Goal: Task Accomplishment & Management: Complete application form

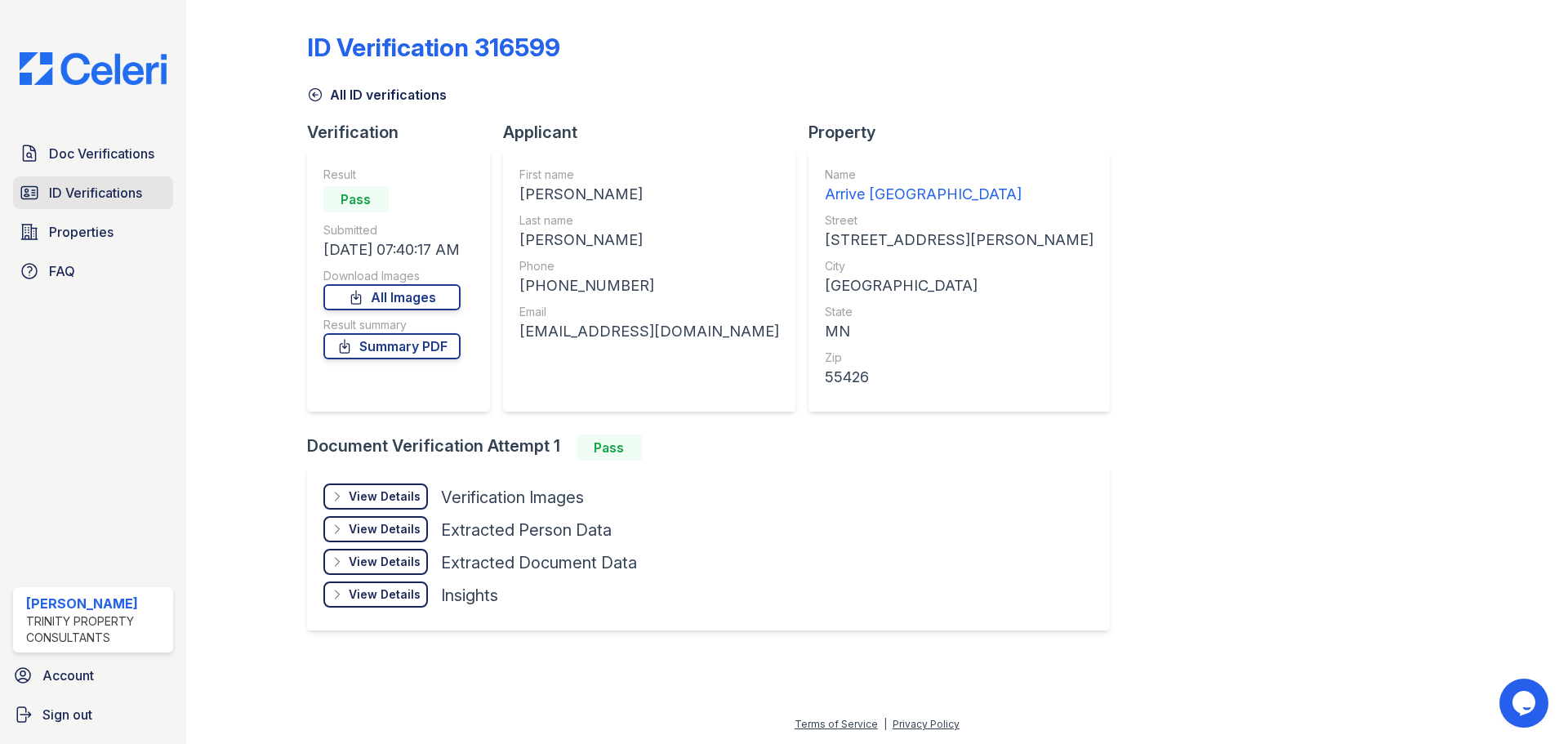
click at [145, 190] on link "ID Verifications" at bounding box center [93, 192] width 160 height 32
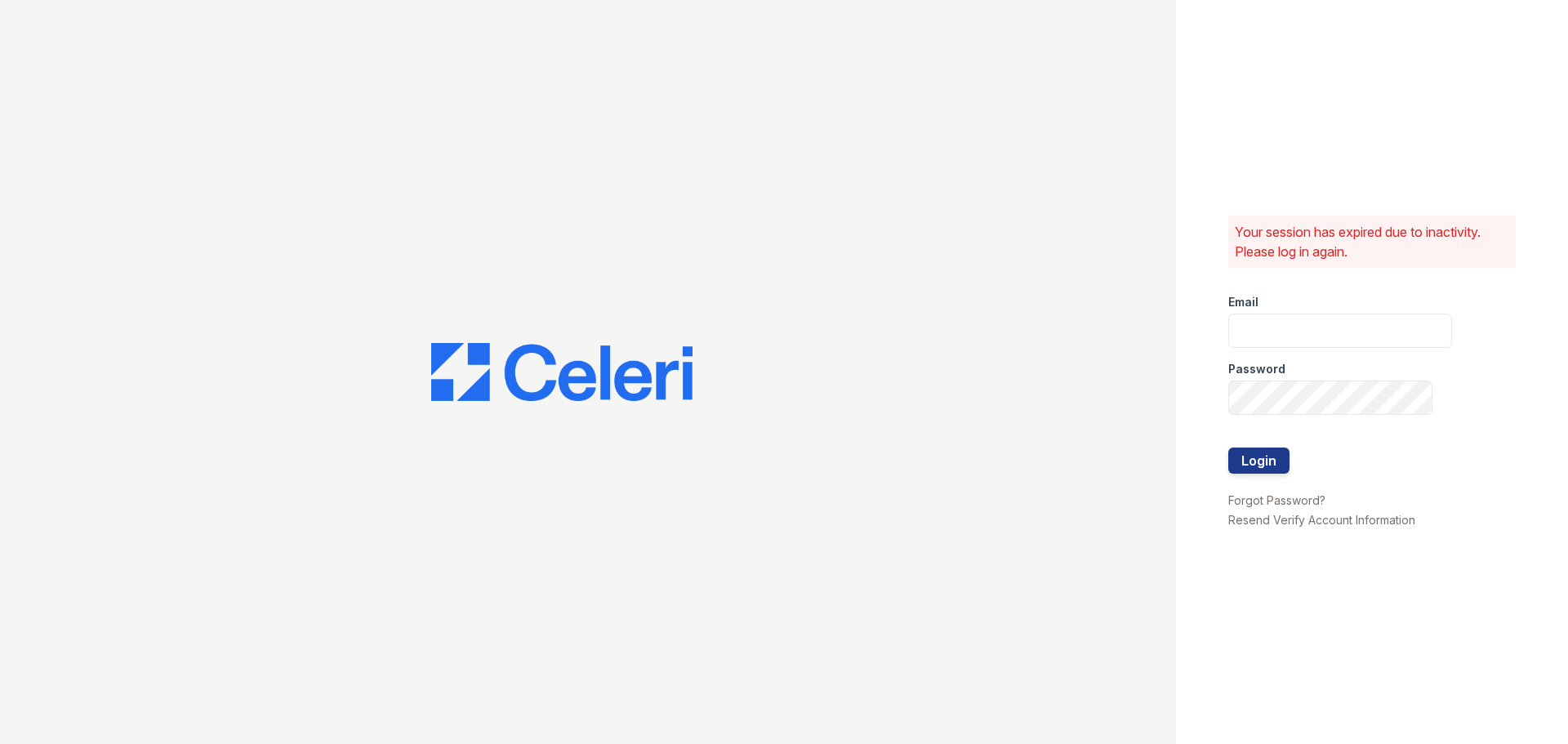
type input "mgarber@trinity-pm.com"
click at [1256, 460] on button "Login" at bounding box center [1259, 460] width 62 height 26
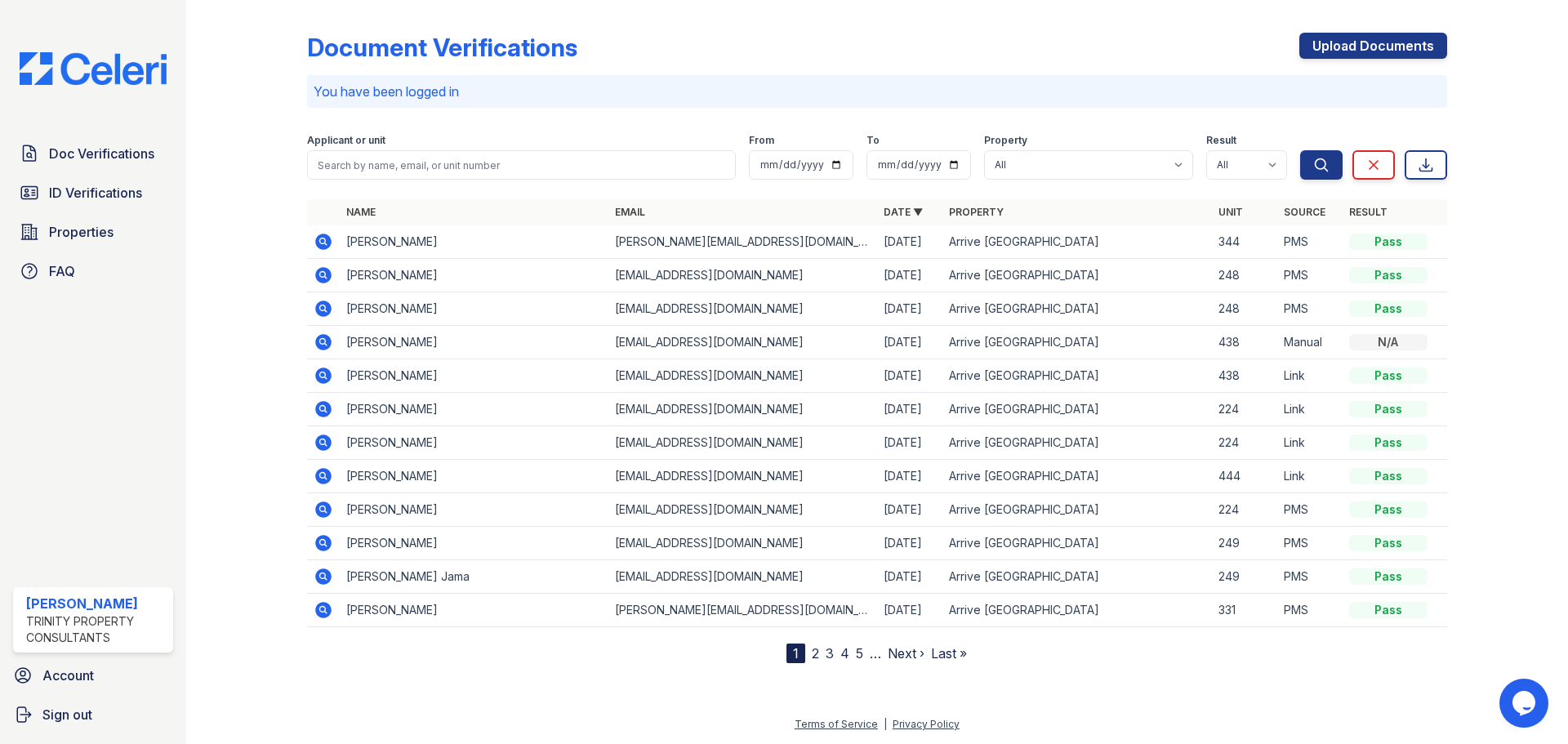
click at [711, 38] on div "Document Verifications Upload Documents" at bounding box center [877, 53] width 1140 height 42
click at [139, 151] on span "Doc Verifications" at bounding box center [101, 154] width 106 height 20
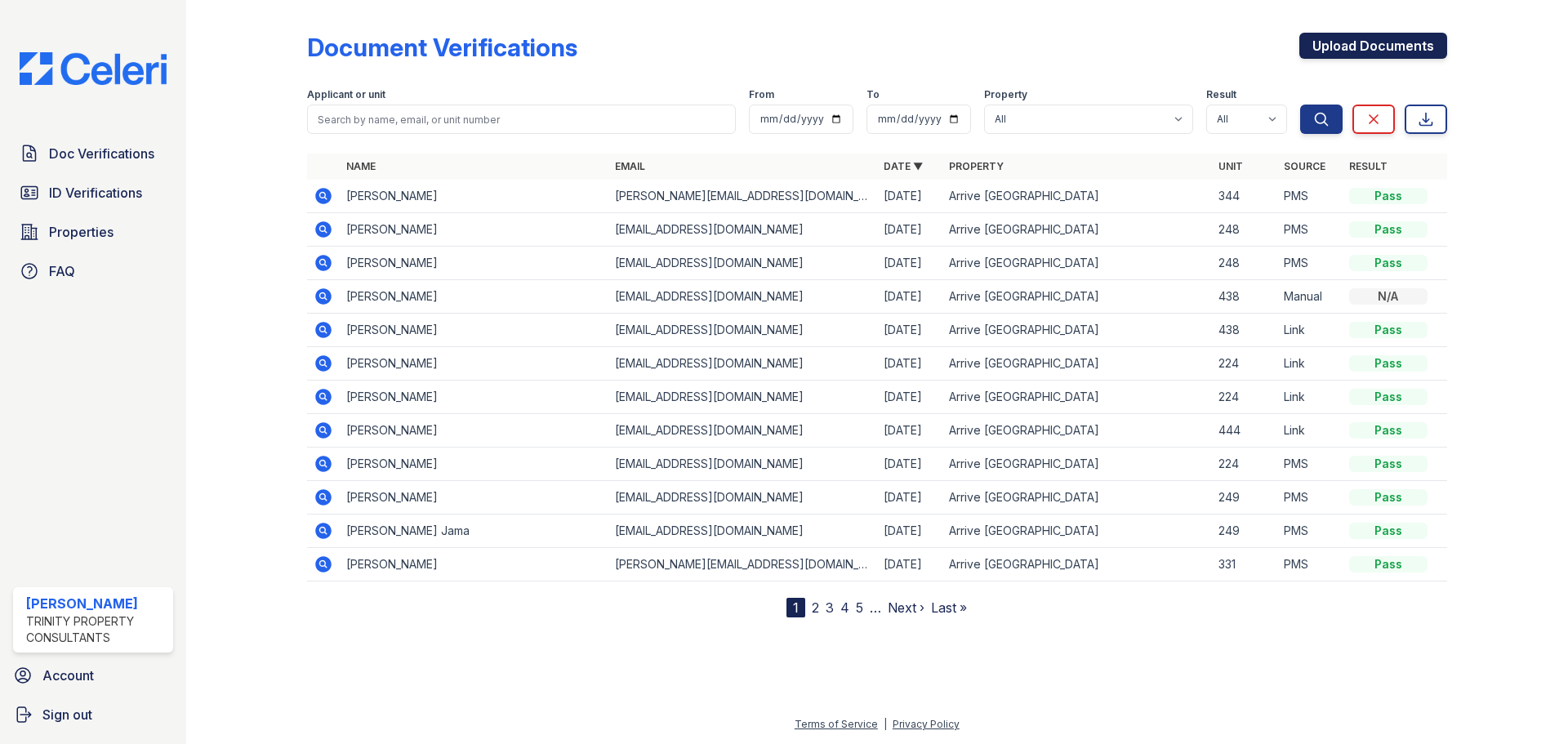
click at [1420, 43] on link "Upload Documents" at bounding box center [1373, 45] width 148 height 26
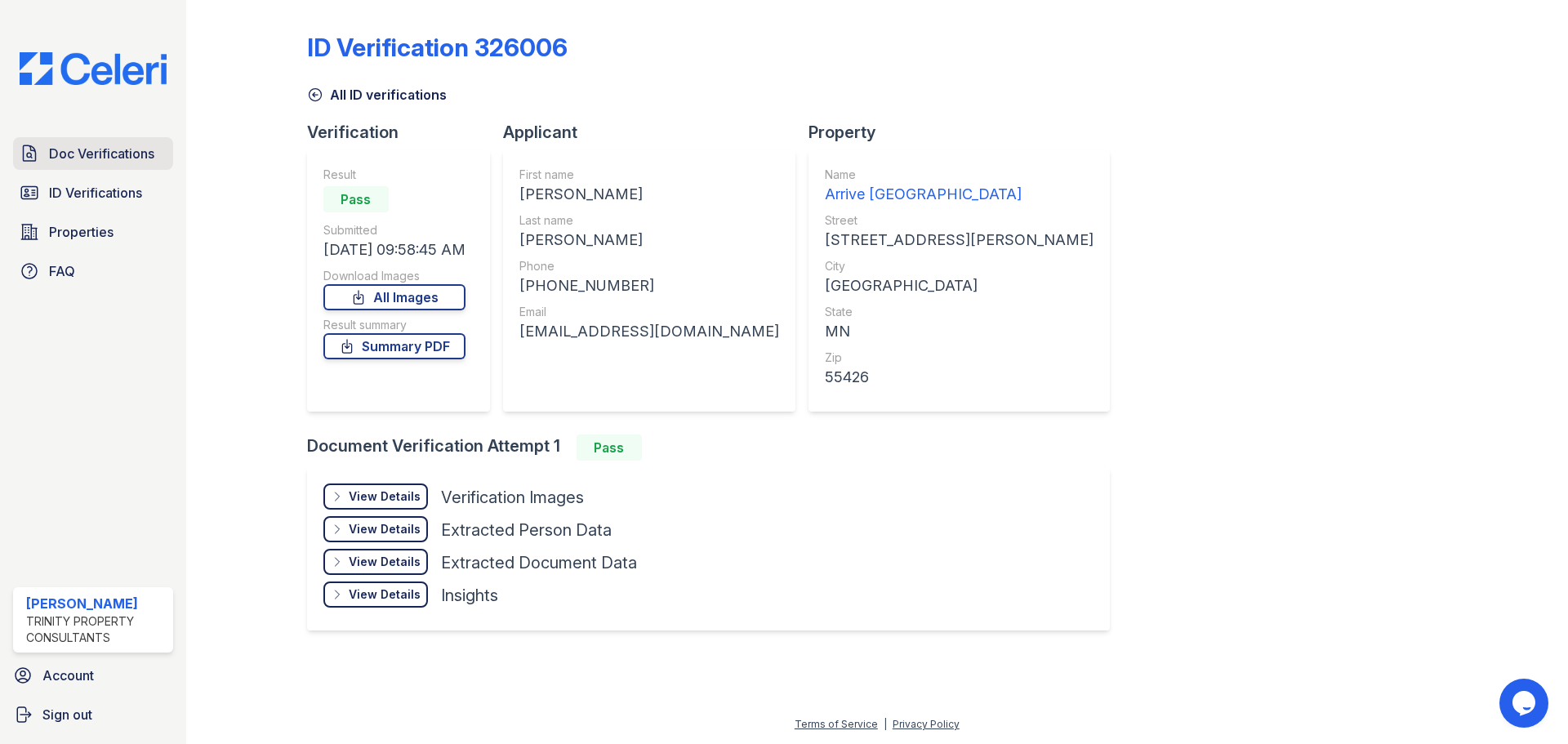
click at [124, 154] on span "Doc Verifications" at bounding box center [101, 154] width 106 height 20
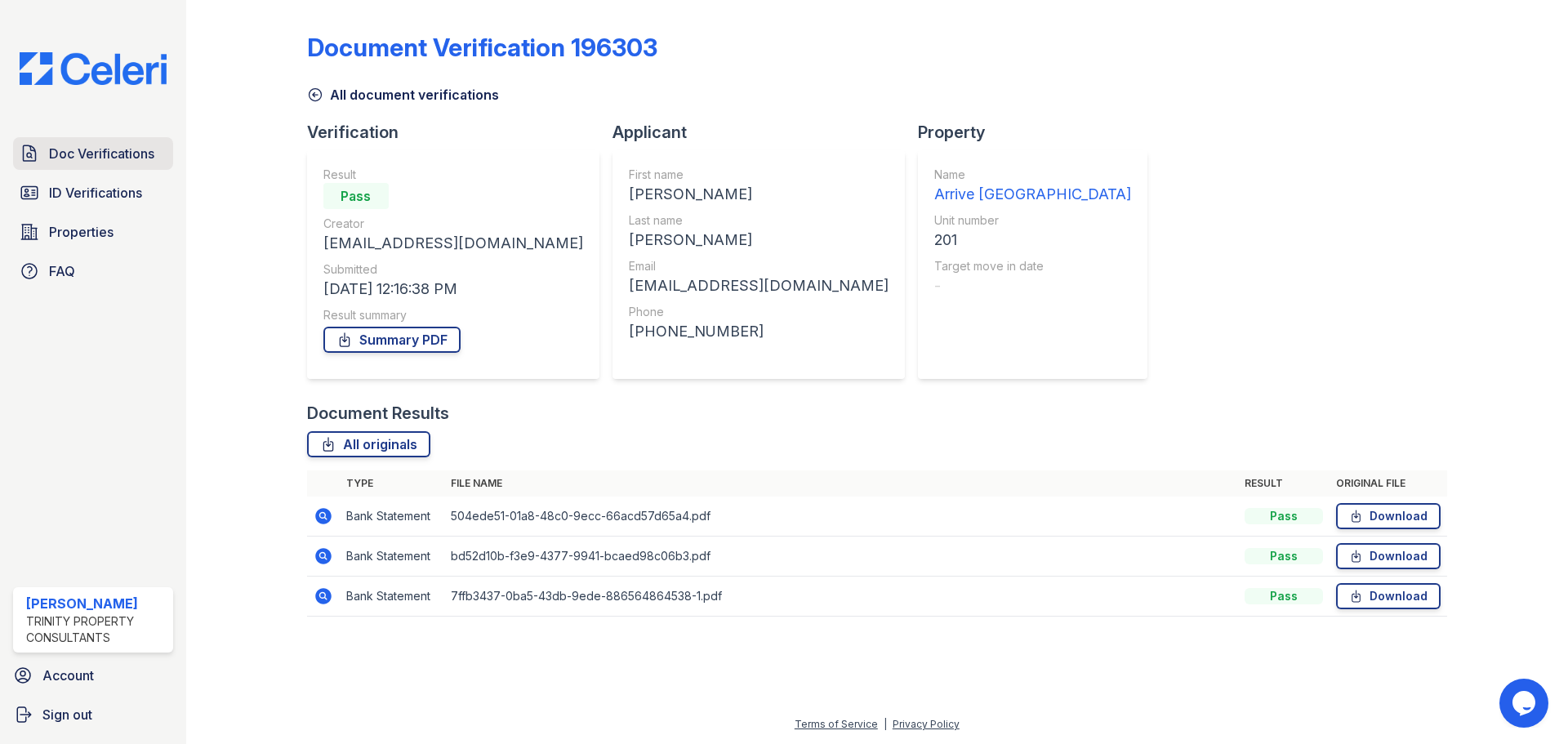
click at [86, 146] on span "Doc Verifications" at bounding box center [101, 154] width 106 height 20
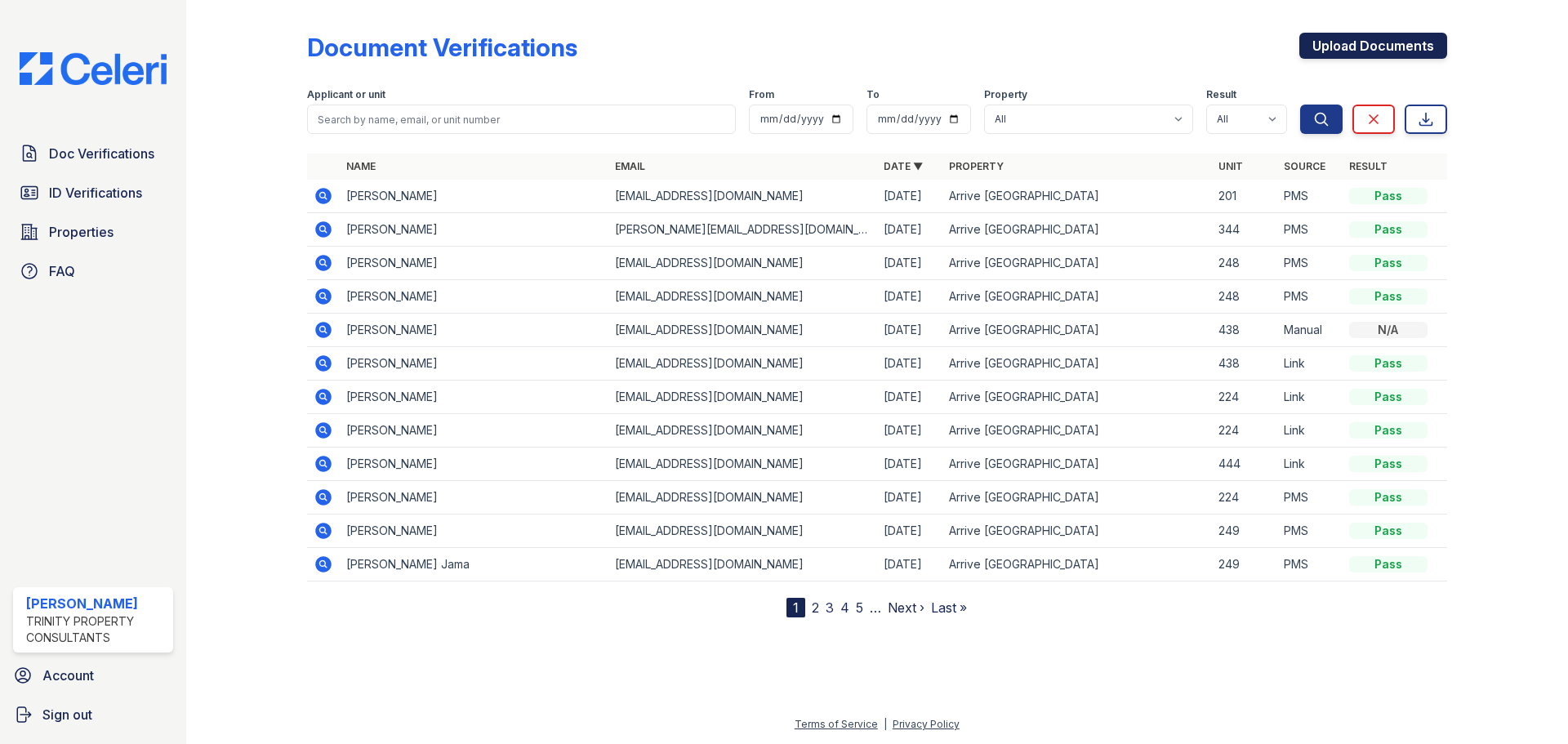
click at [1394, 42] on link "Upload Documents" at bounding box center [1373, 45] width 148 height 26
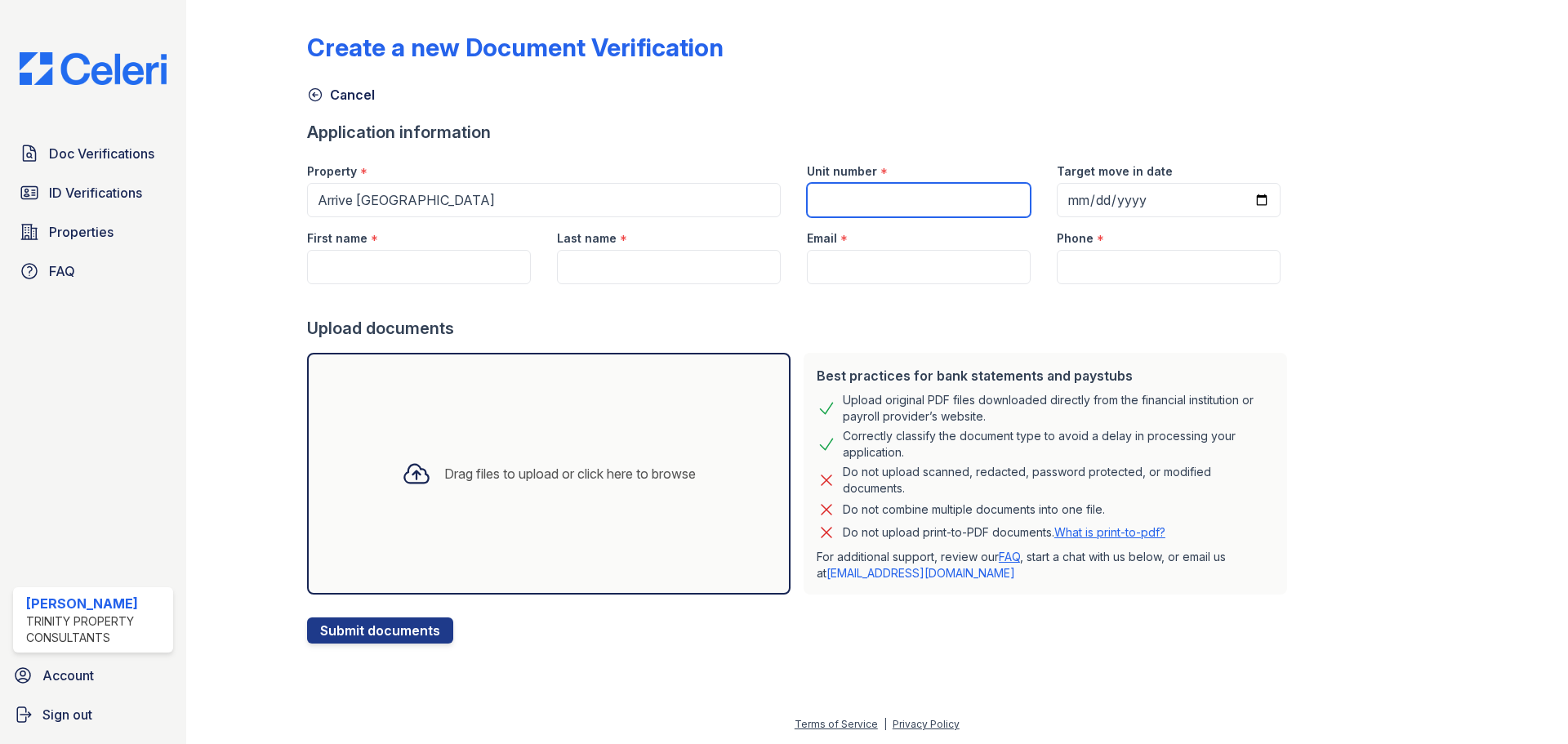
click at [920, 203] on input "Unit number" at bounding box center [918, 200] width 224 height 34
click at [865, 196] on input "Unit number" at bounding box center [918, 200] width 224 height 34
type input "418"
click at [404, 261] on input "First name" at bounding box center [418, 266] width 224 height 34
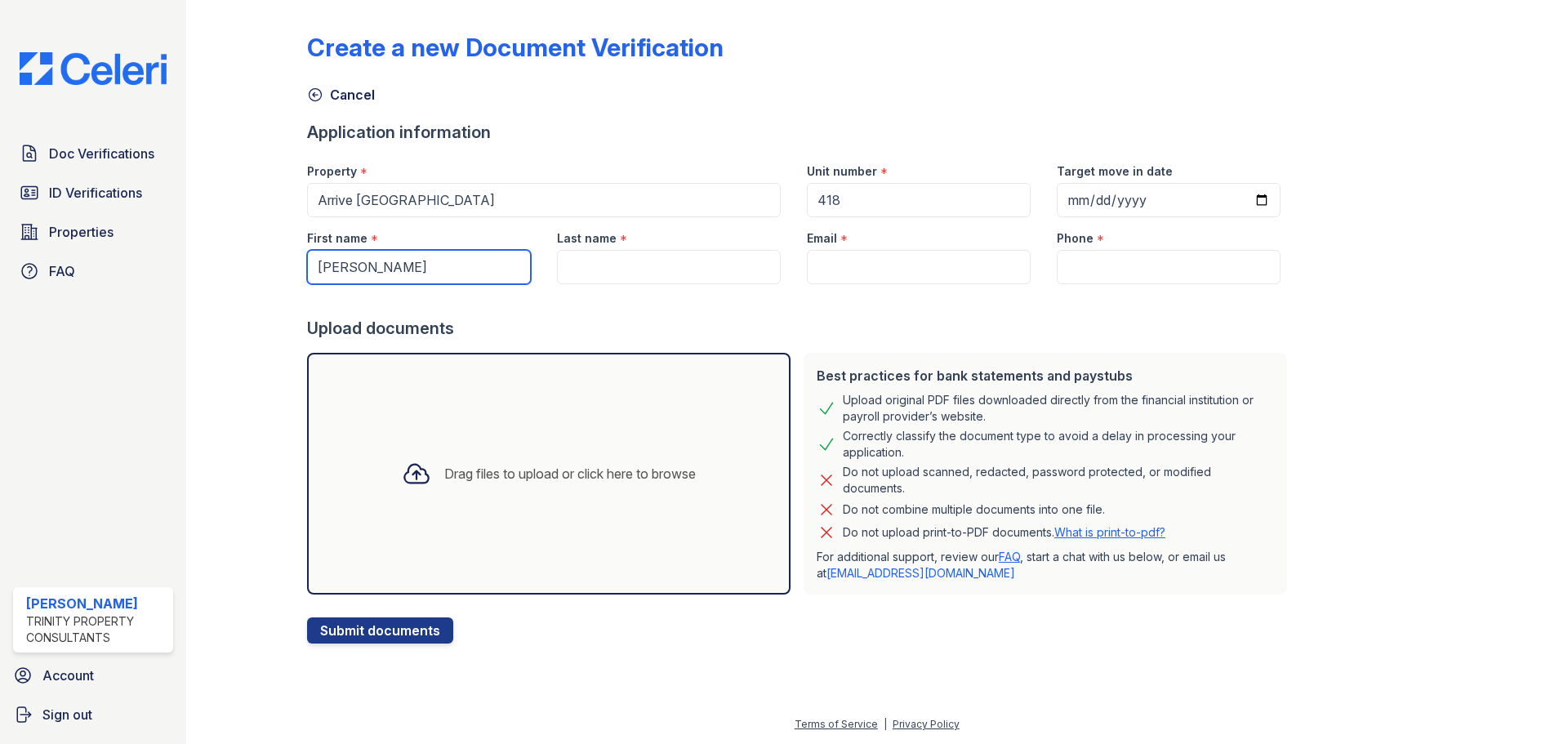
type input "Margaret"
click at [594, 255] on input "Last name" at bounding box center [668, 266] width 224 height 34
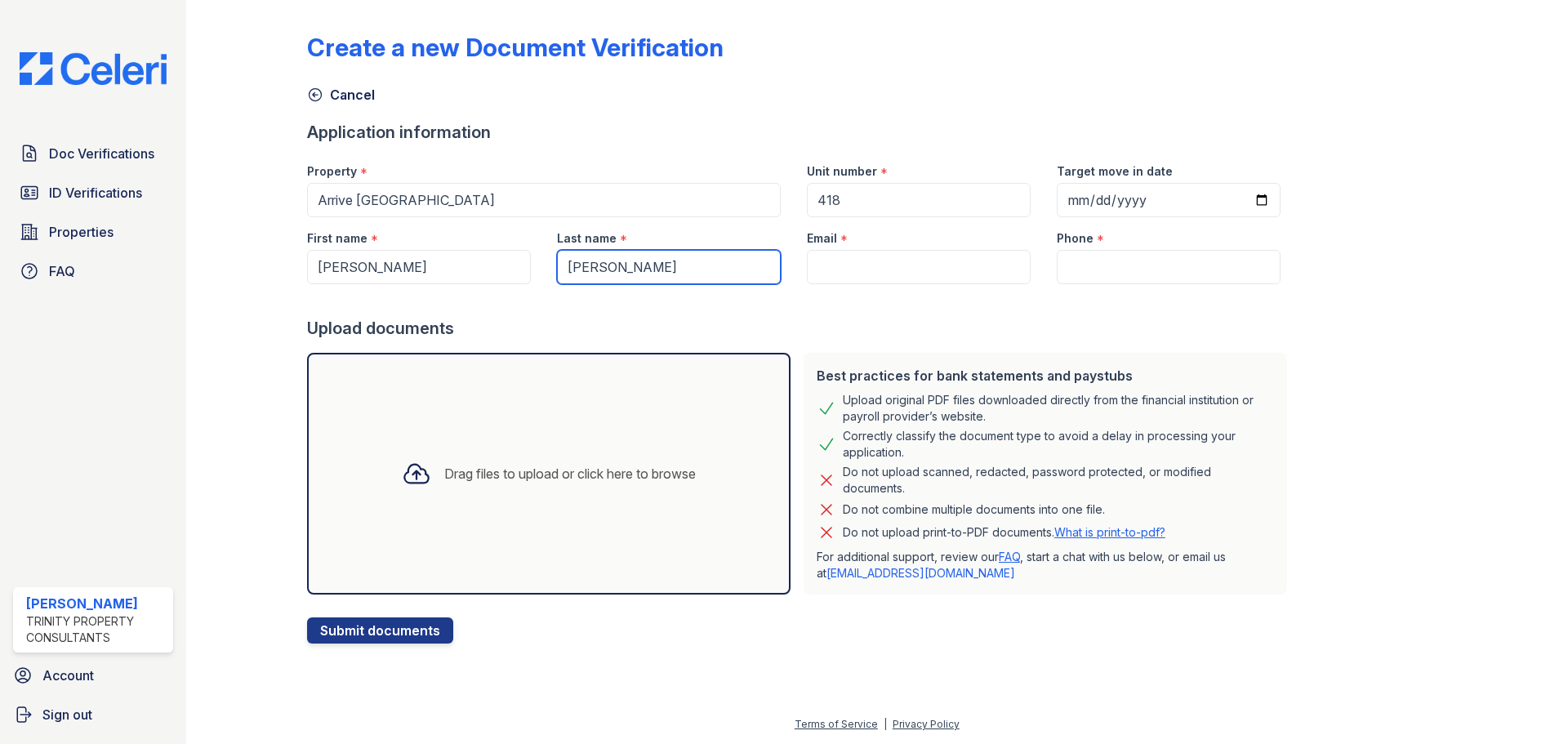
type input "Lewis"
click at [850, 265] on input "Email" at bounding box center [918, 266] width 224 height 34
click at [892, 245] on div "Email *" at bounding box center [918, 233] width 224 height 32
click at [890, 258] on input "Email" at bounding box center [918, 266] width 224 height 34
paste input "[EMAIL_ADDRESS][DOMAIN_NAME]"
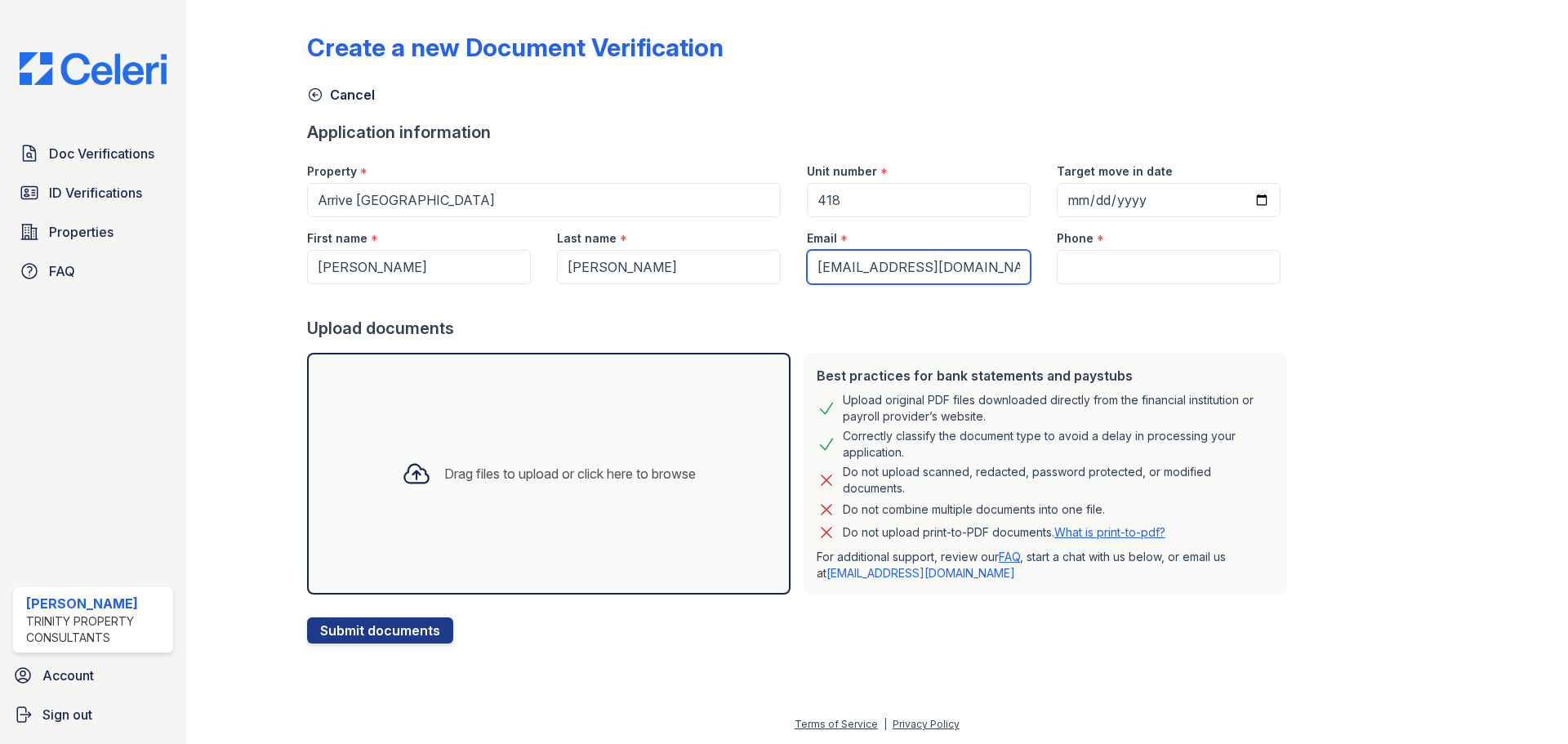
type input "[EMAIL_ADDRESS][DOMAIN_NAME]"
click at [1234, 258] on input "Phone" at bounding box center [1168, 266] width 224 height 34
paste input "(715) 338-7364"
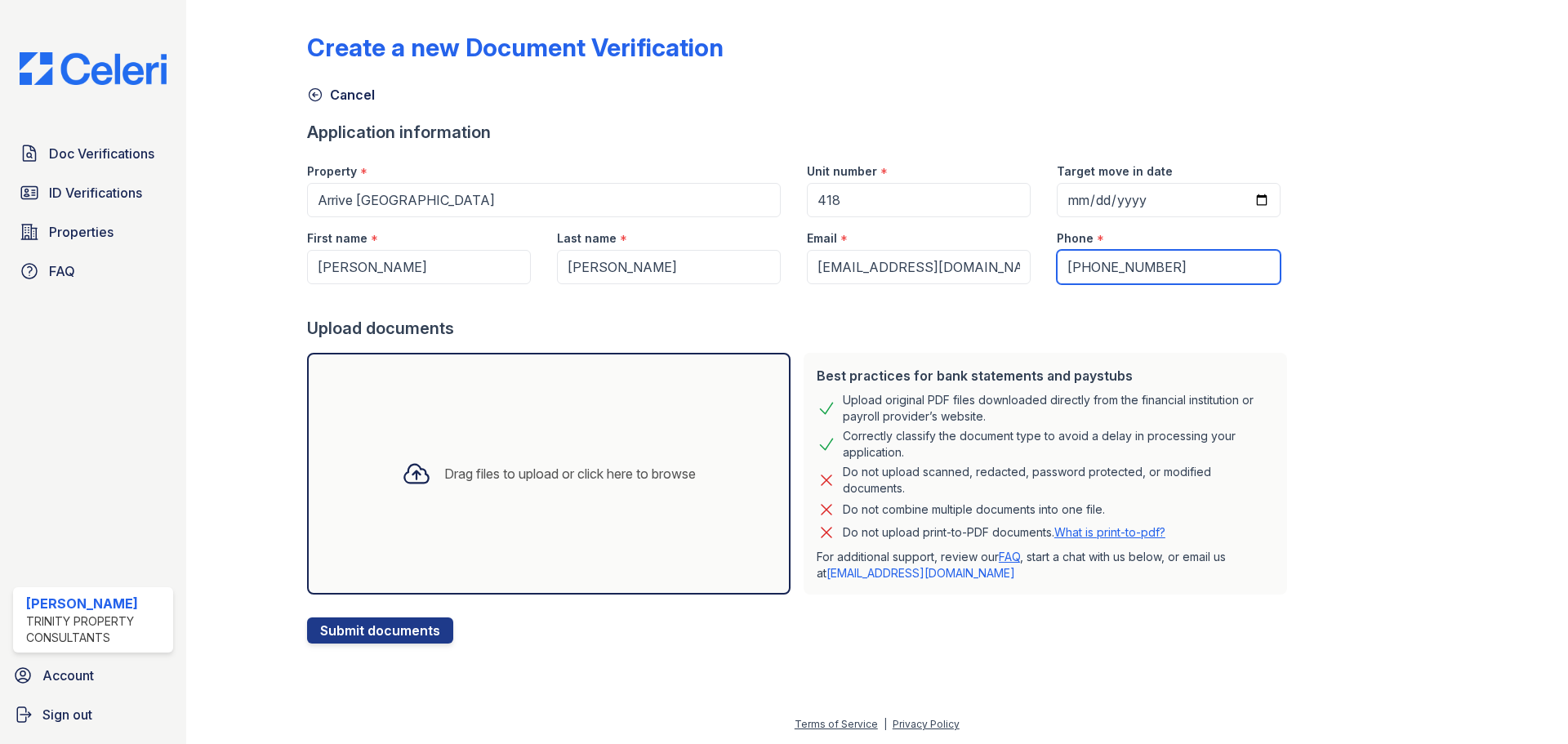
type input "(715) 338-7364"
click at [869, 667] on div "Create a new Document Verification Cancel Application information Property * Ar…" at bounding box center [877, 335] width 1329 height 670
click at [541, 510] on div "Drag files to upload or click here to browse" at bounding box center [548, 474] width 483 height 242
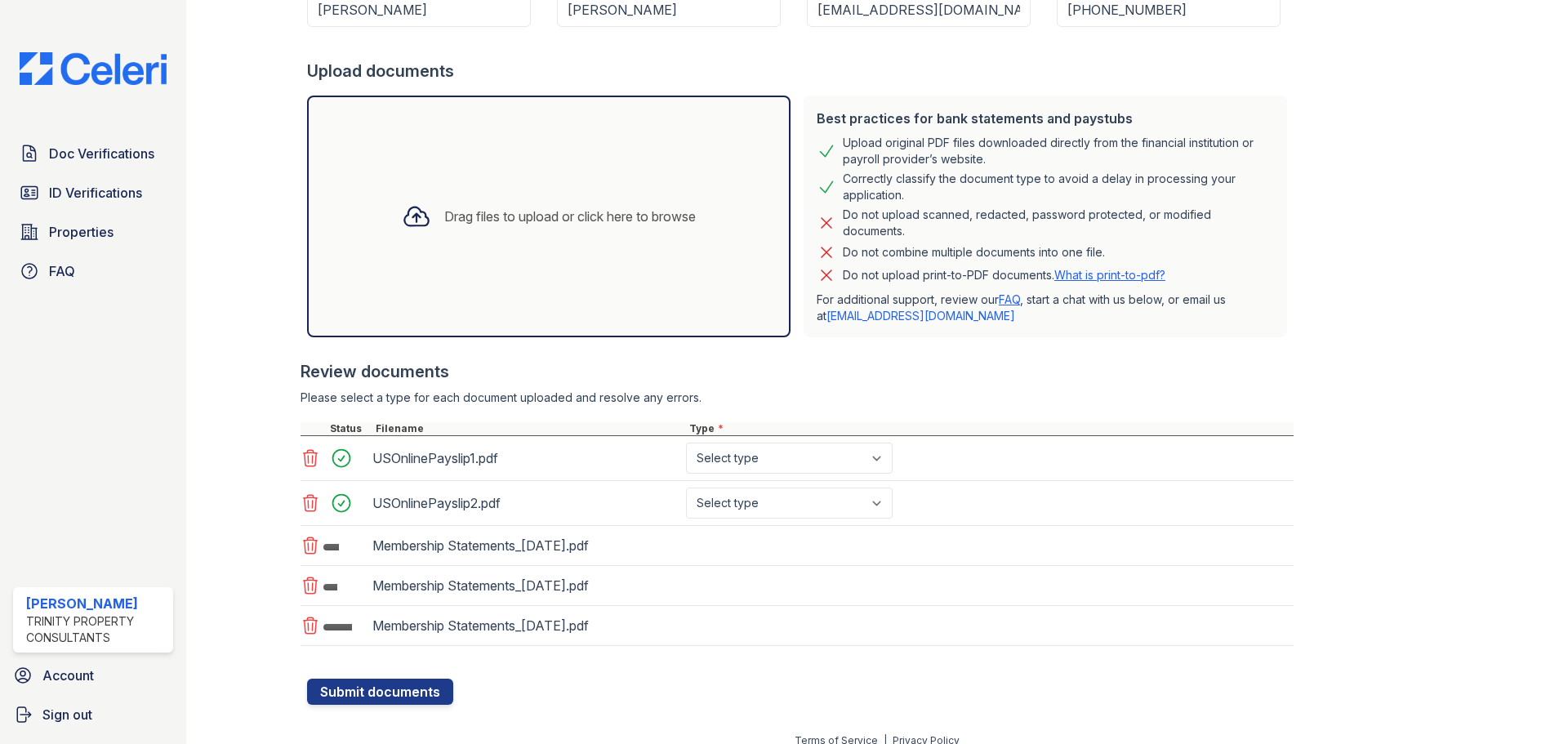
scroll to position [274, 0]
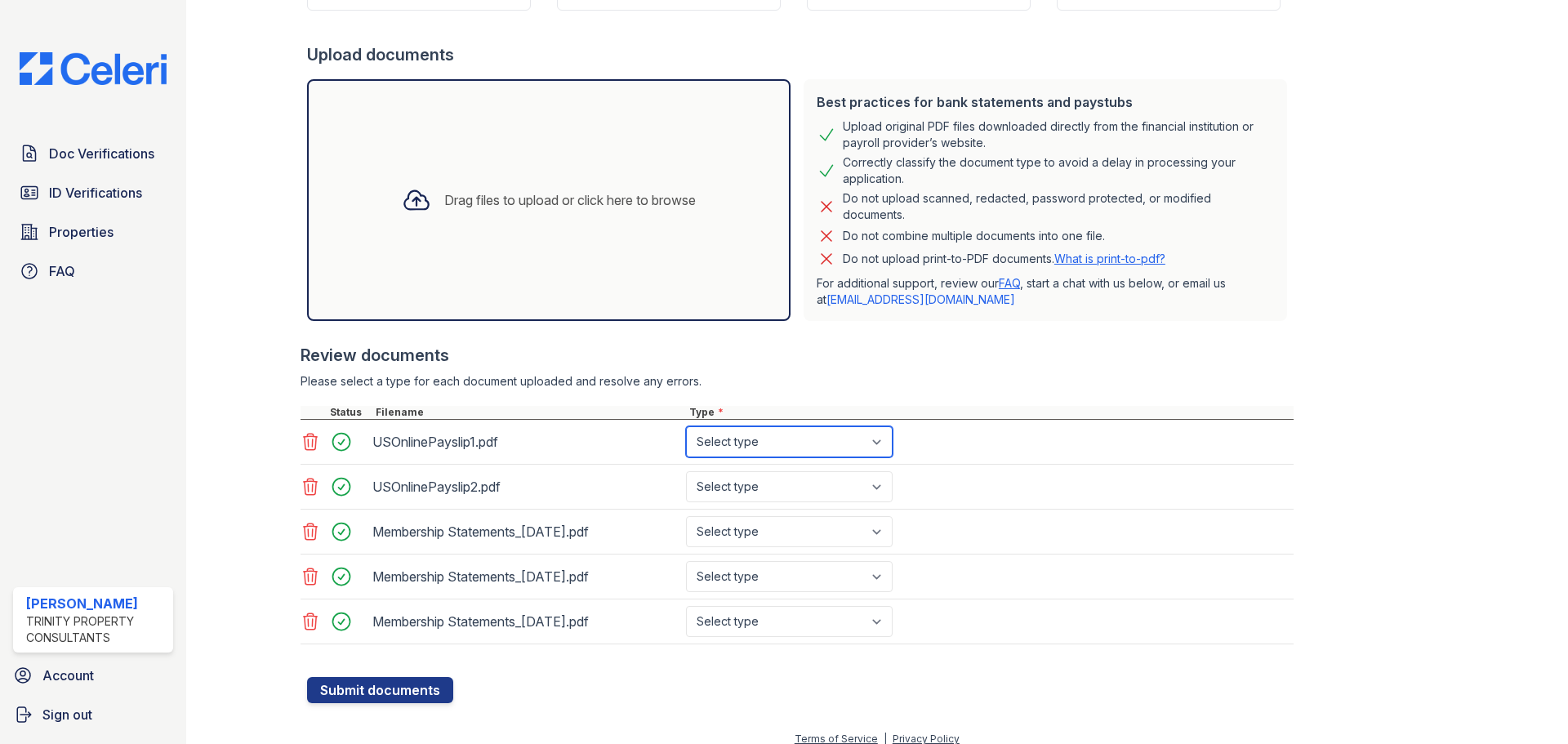
click at [728, 435] on select "Select type Paystub Bank Statement Offer Letter Tax Documents Benefit Award Let…" at bounding box center [789, 441] width 206 height 31
select select "paystub"
click at [686, 426] on select "Select type Paystub Bank Statement Offer Letter Tax Documents Benefit Award Let…" at bounding box center [789, 441] width 206 height 31
click at [778, 485] on select "Select type Paystub Bank Statement Offer Letter Tax Documents Benefit Award Let…" at bounding box center [789, 486] width 206 height 31
select select "paystub"
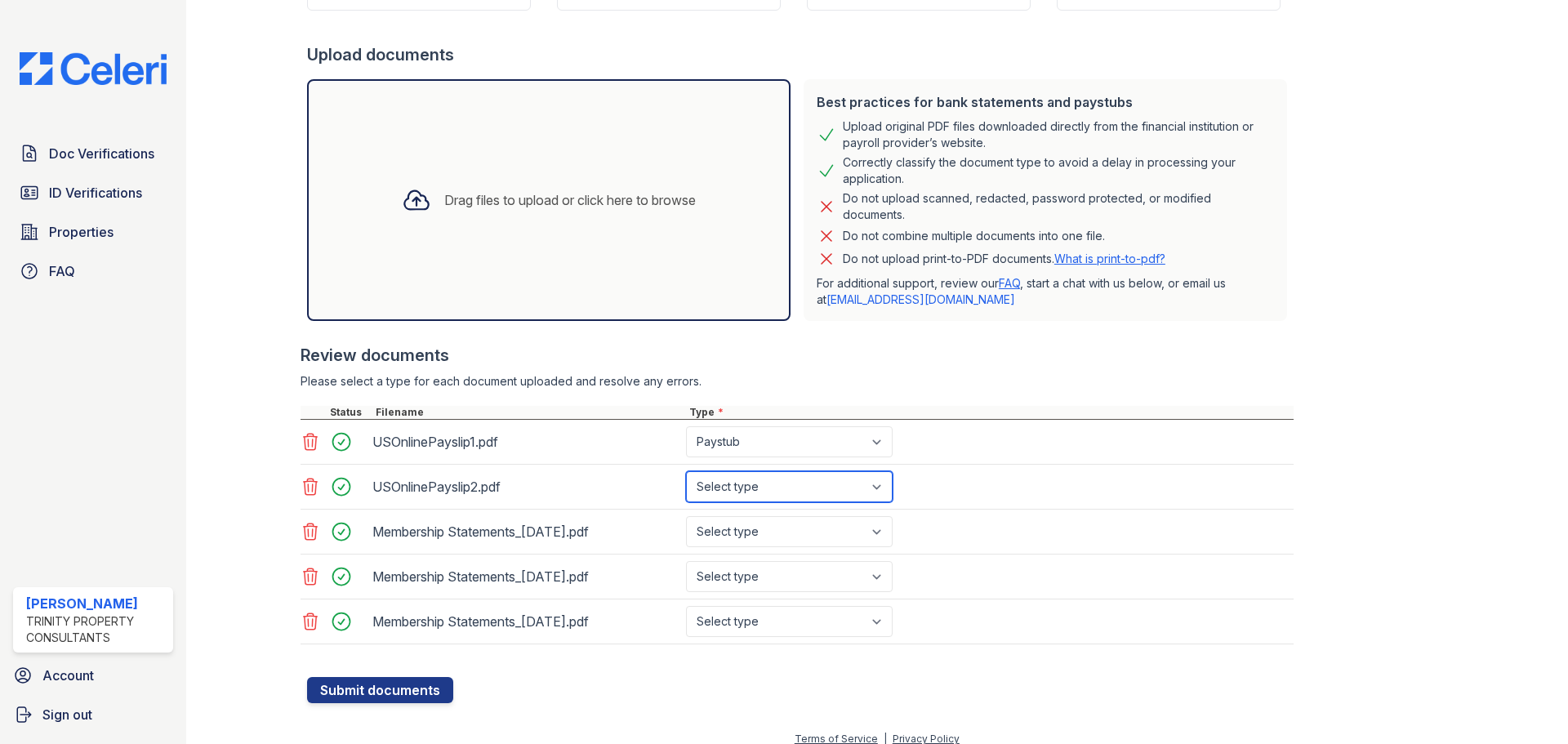
click at [686, 471] on select "Select type Paystub Bank Statement Offer Letter Tax Documents Benefit Award Let…" at bounding box center [789, 486] width 206 height 31
click at [745, 528] on select "Select type Paystub Bank Statement Offer Letter Tax Documents Benefit Award Let…" at bounding box center [789, 531] width 206 height 31
select select "bank_statement"
click at [686, 516] on select "Select type Paystub Bank Statement Offer Letter Tax Documents Benefit Award Let…" at bounding box center [789, 531] width 206 height 31
click at [779, 572] on select "Select type Paystub Bank Statement Offer Letter Tax Documents Benefit Award Let…" at bounding box center [789, 576] width 206 height 31
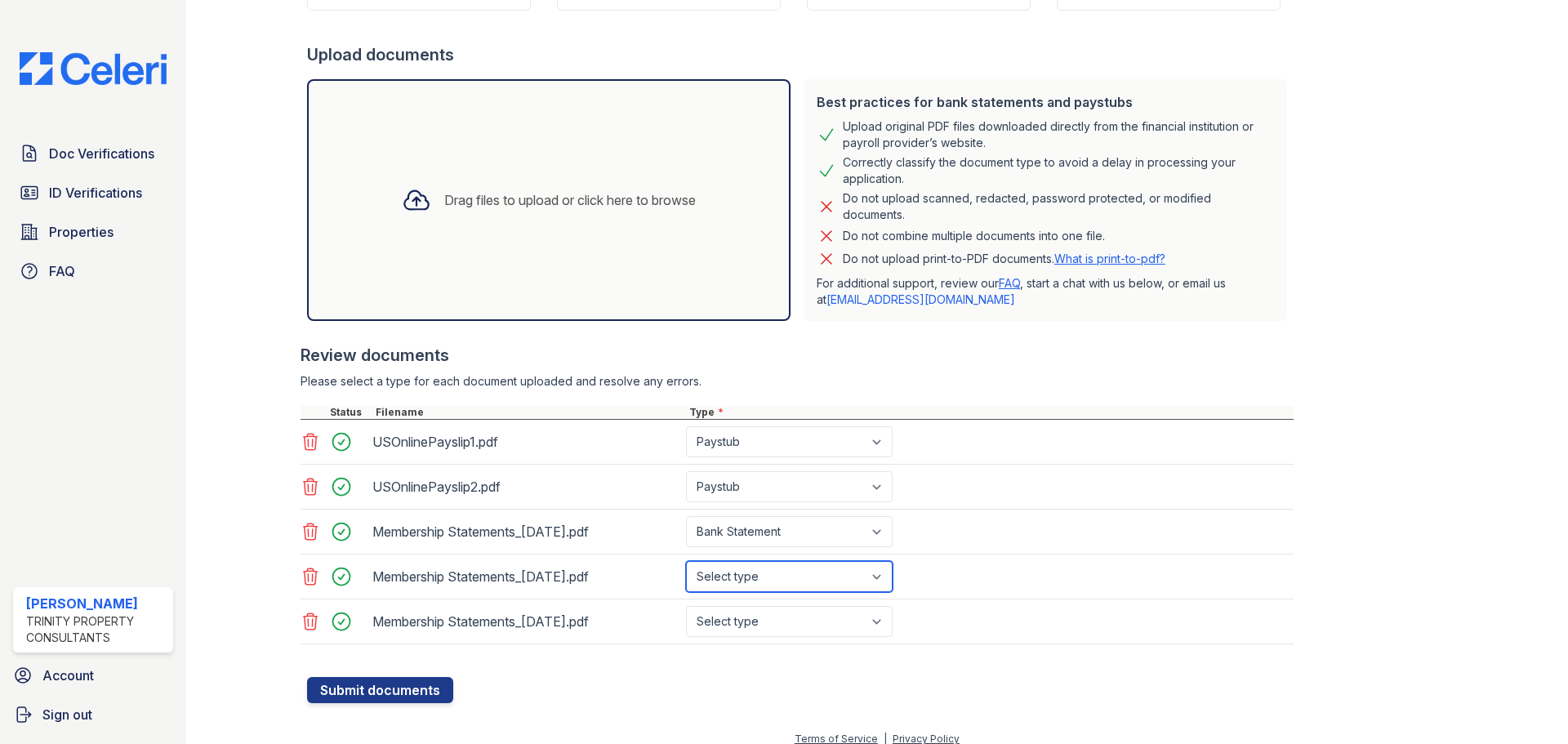
select select "bank_statement"
click at [686, 561] on select "Select type Paystub Bank Statement Offer Letter Tax Documents Benefit Award Let…" at bounding box center [789, 576] width 206 height 31
click at [763, 618] on select "Select type Paystub Bank Statement Offer Letter Tax Documents Benefit Award Let…" at bounding box center [789, 621] width 206 height 31
select select "bank_statement"
click at [686, 606] on select "Select type Paystub Bank Statement Offer Letter Tax Documents Benefit Award Let…" at bounding box center [789, 621] width 206 height 31
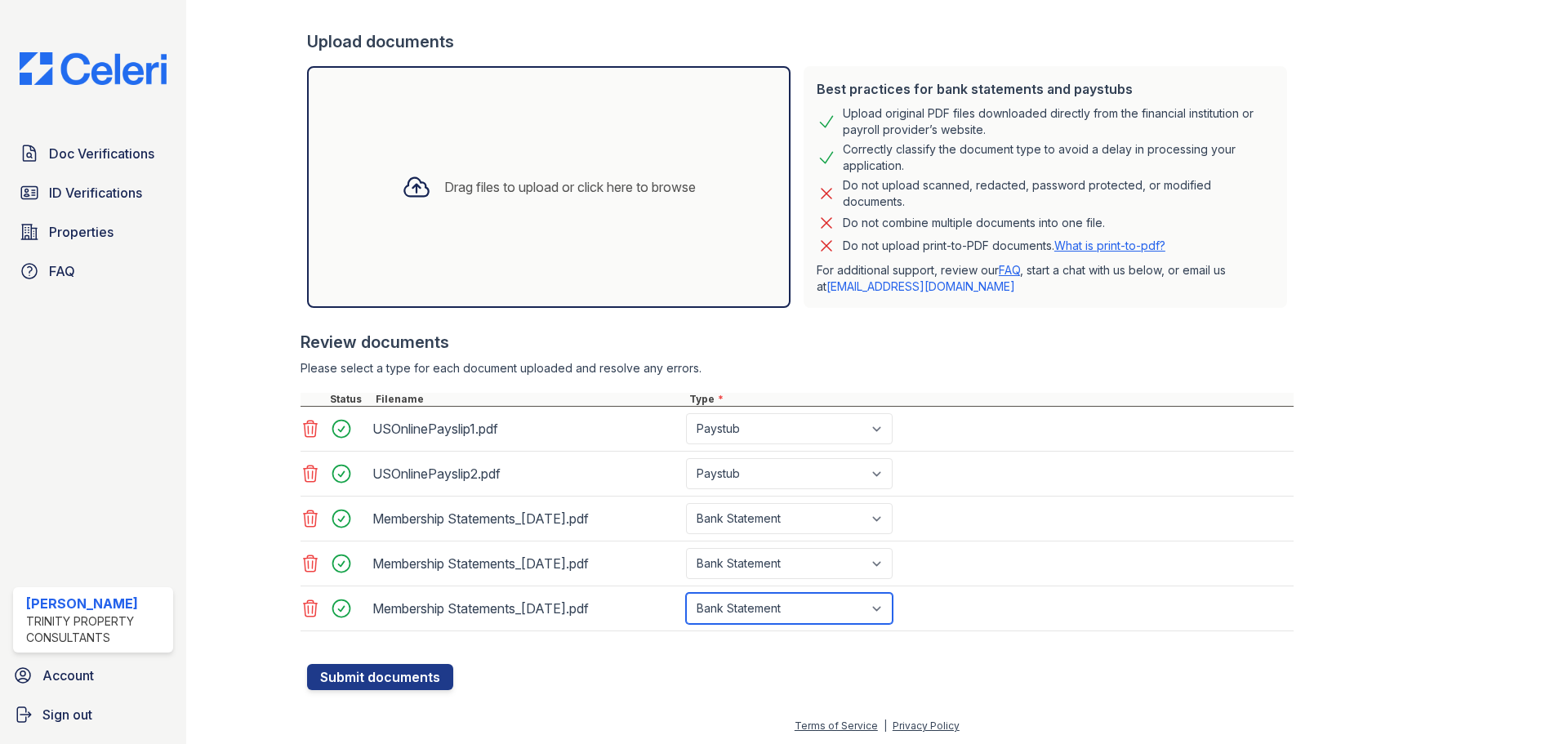
scroll to position [289, 0]
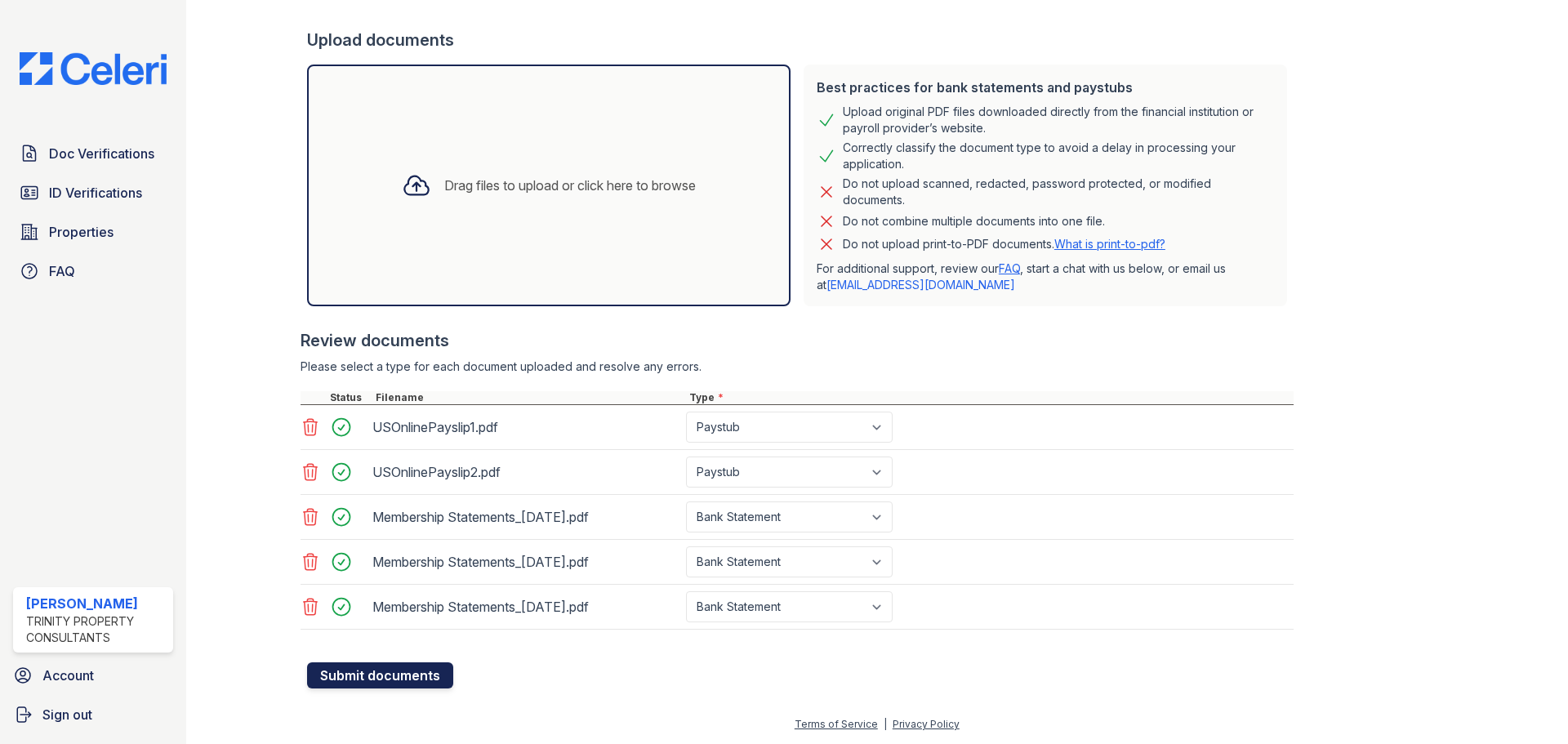
click at [384, 682] on button "Submit documents" at bounding box center [380, 675] width 146 height 26
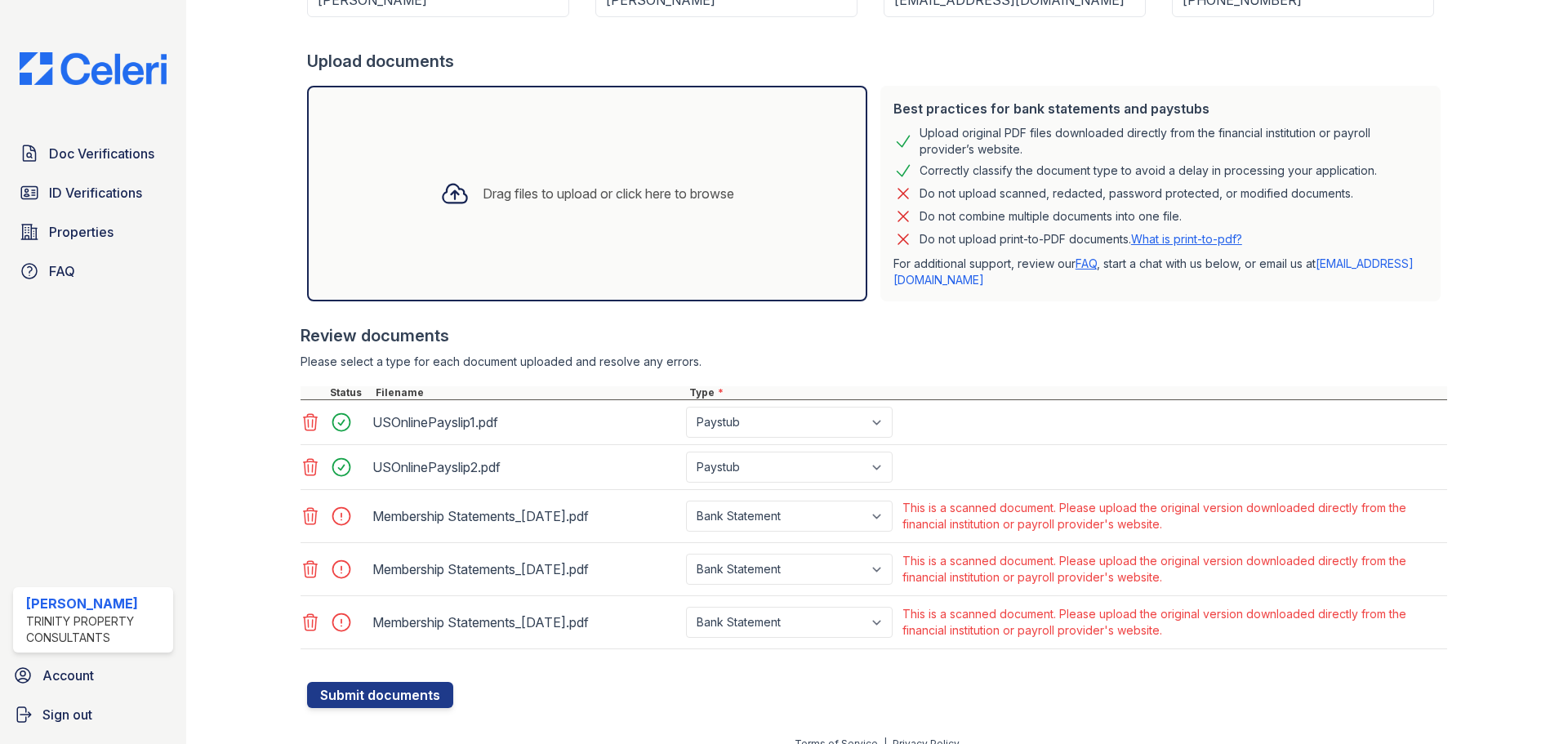
scroll to position [333, 0]
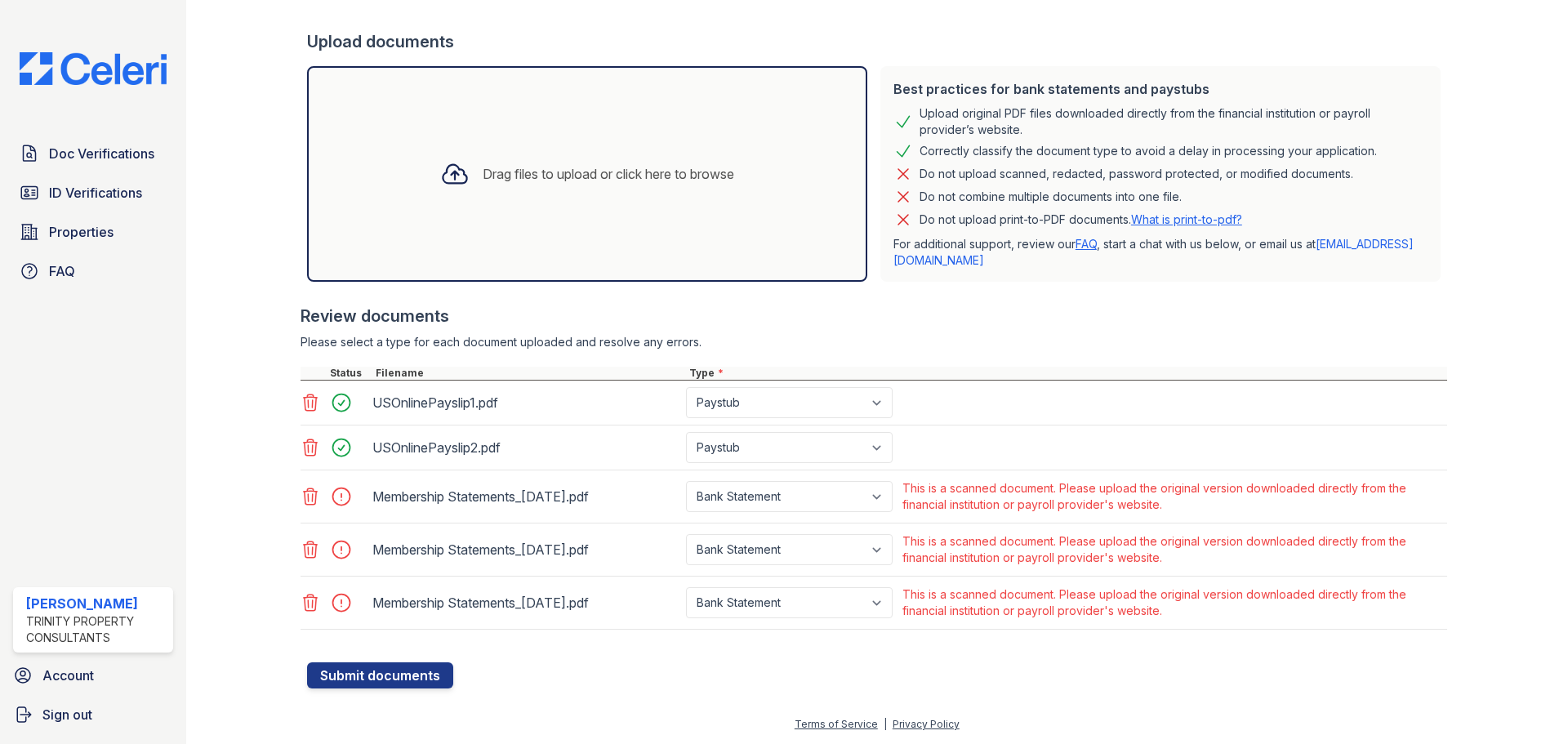
click at [340, 600] on div at bounding box center [346, 603] width 46 height 22
click at [305, 444] on icon at bounding box center [310, 448] width 20 height 20
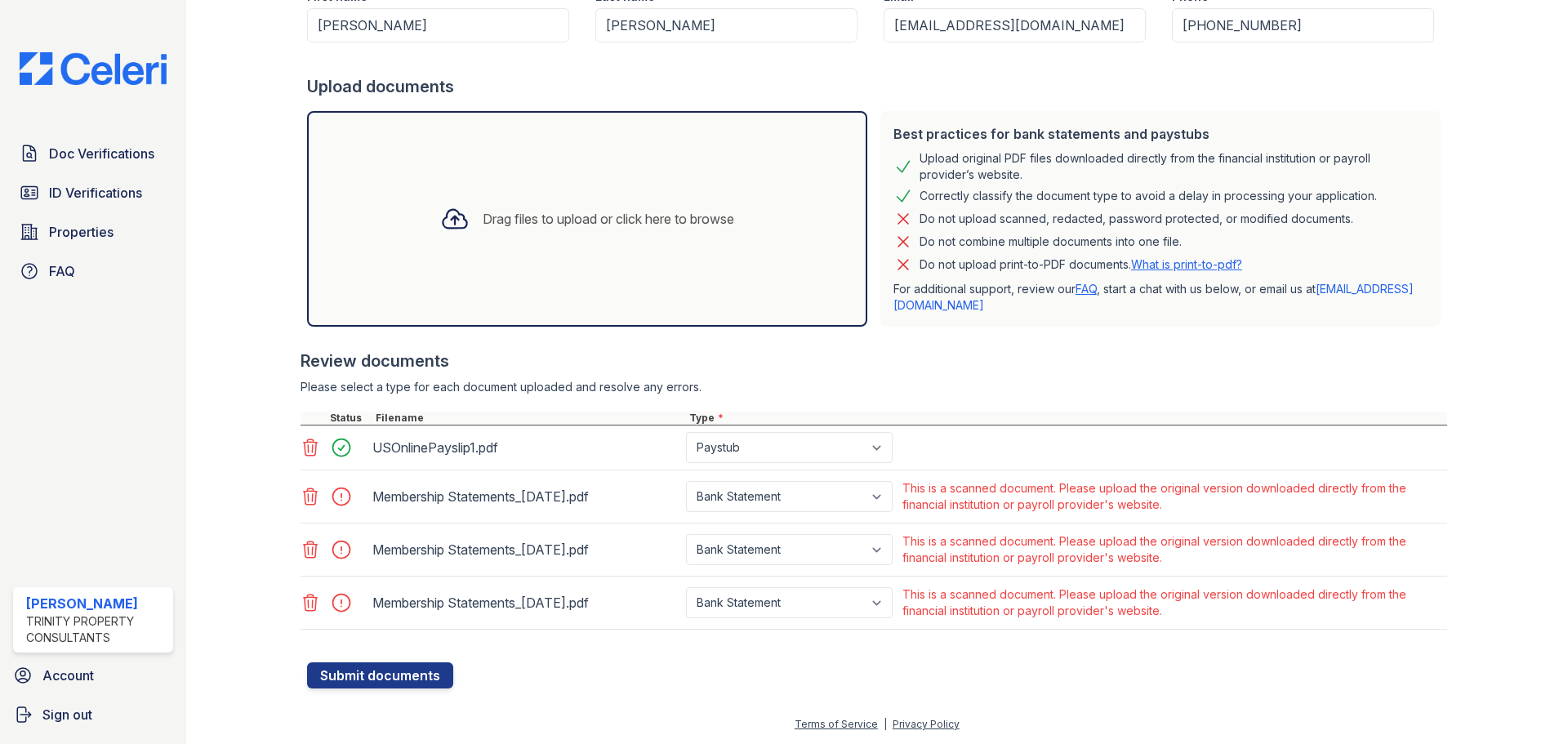
click at [312, 442] on icon at bounding box center [310, 448] width 14 height 17
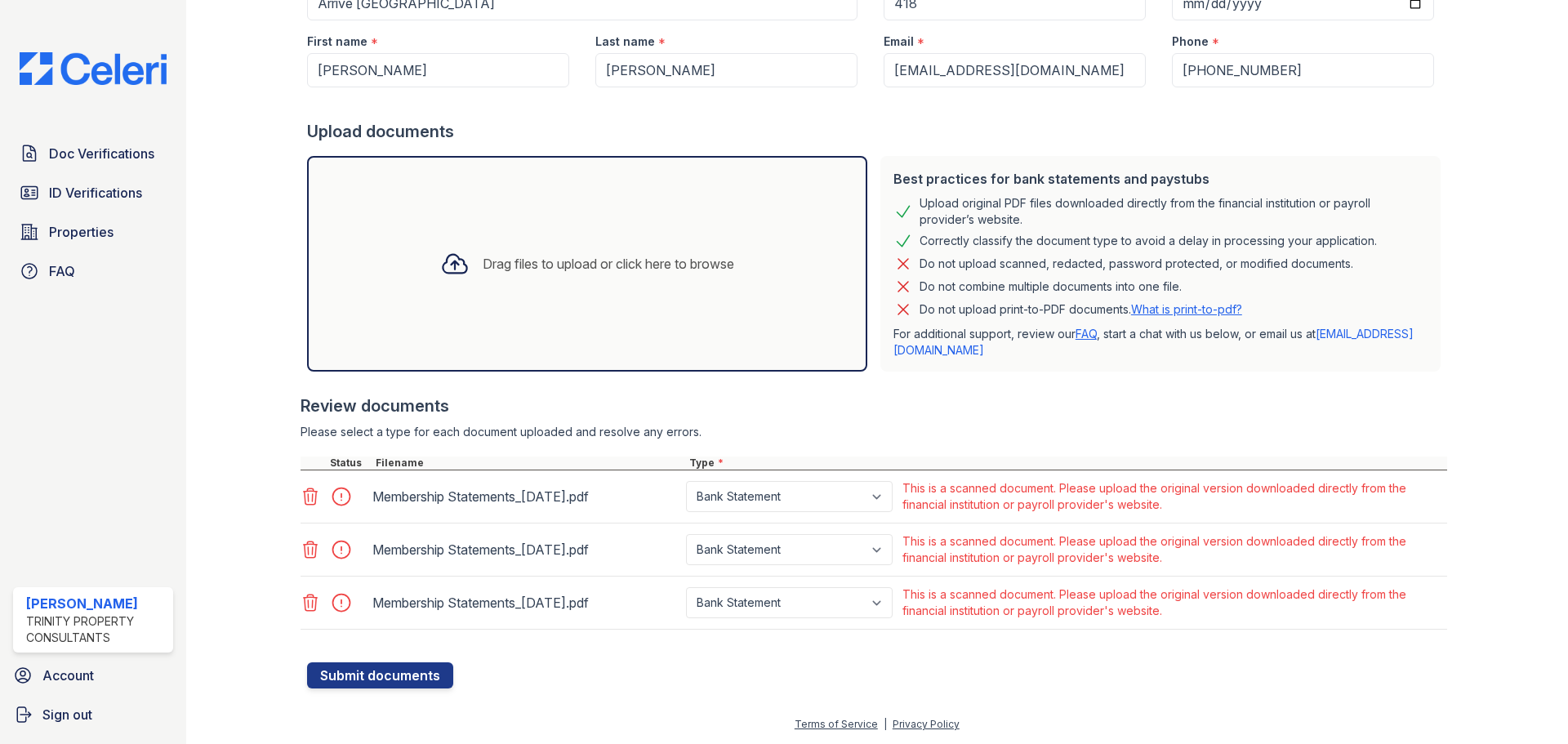
scroll to position [243, 0]
click at [403, 680] on button "Submit documents" at bounding box center [380, 675] width 146 height 26
click at [694, 275] on div "Drag files to upload or click here to browse" at bounding box center [586, 264] width 320 height 56
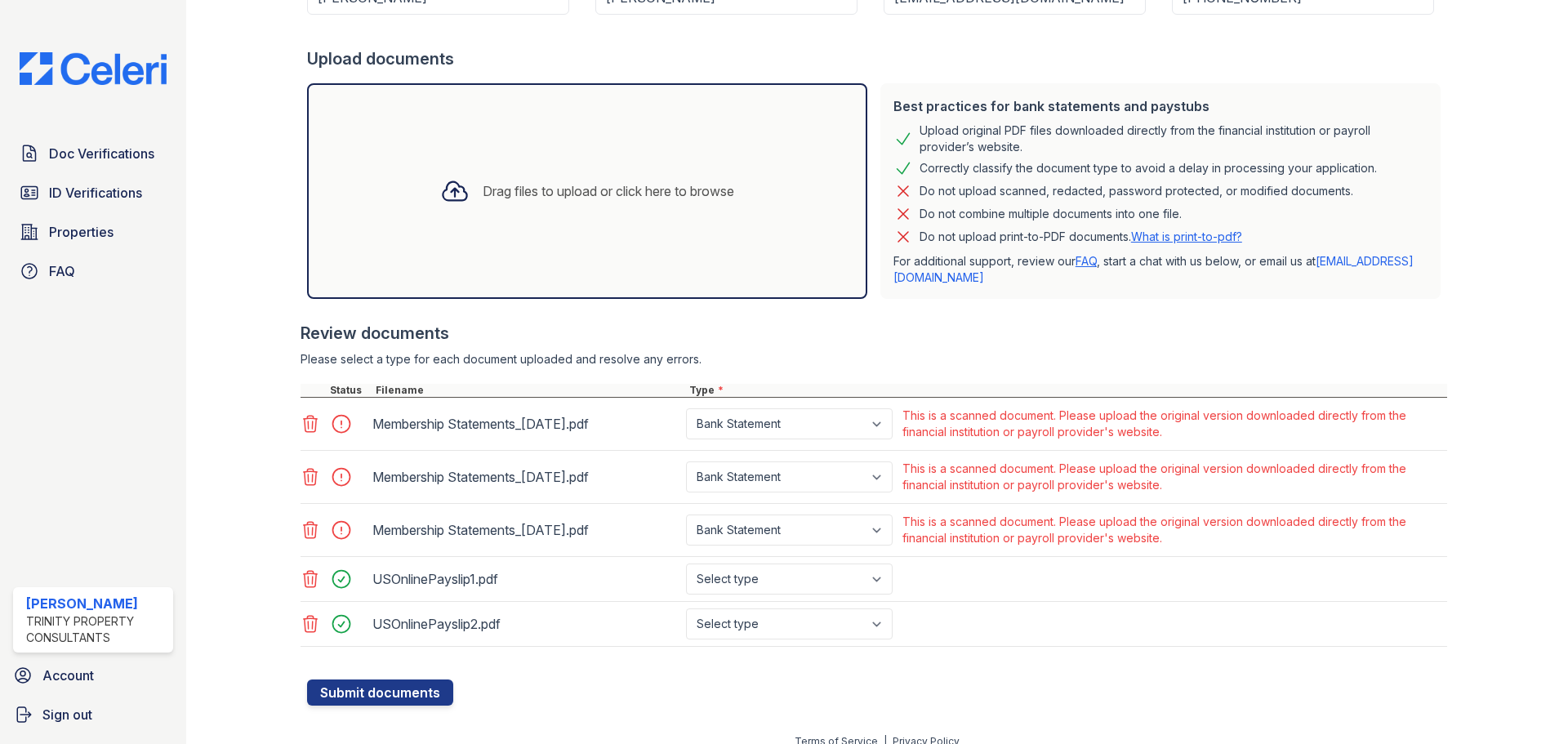
scroll to position [325, 0]
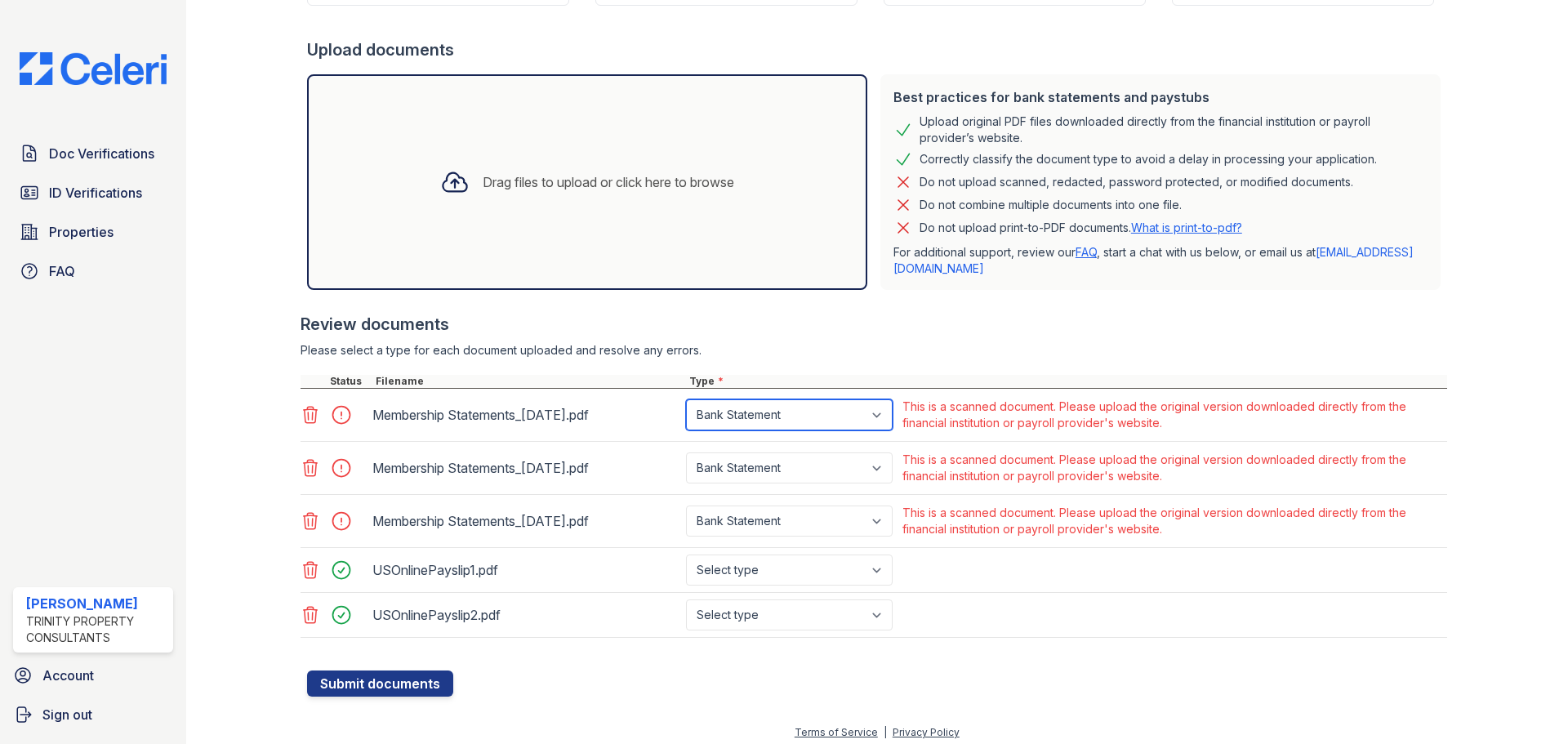
click at [878, 413] on select "Paystub Bank Statement Offer Letter Tax Documents Benefit Award Letter Investme…" at bounding box center [789, 414] width 206 height 31
click at [1148, 607] on div "USOnlinePayslip2.pdf Select type Paystub Bank Statement Offer Letter Tax Docume…" at bounding box center [873, 616] width 1146 height 45
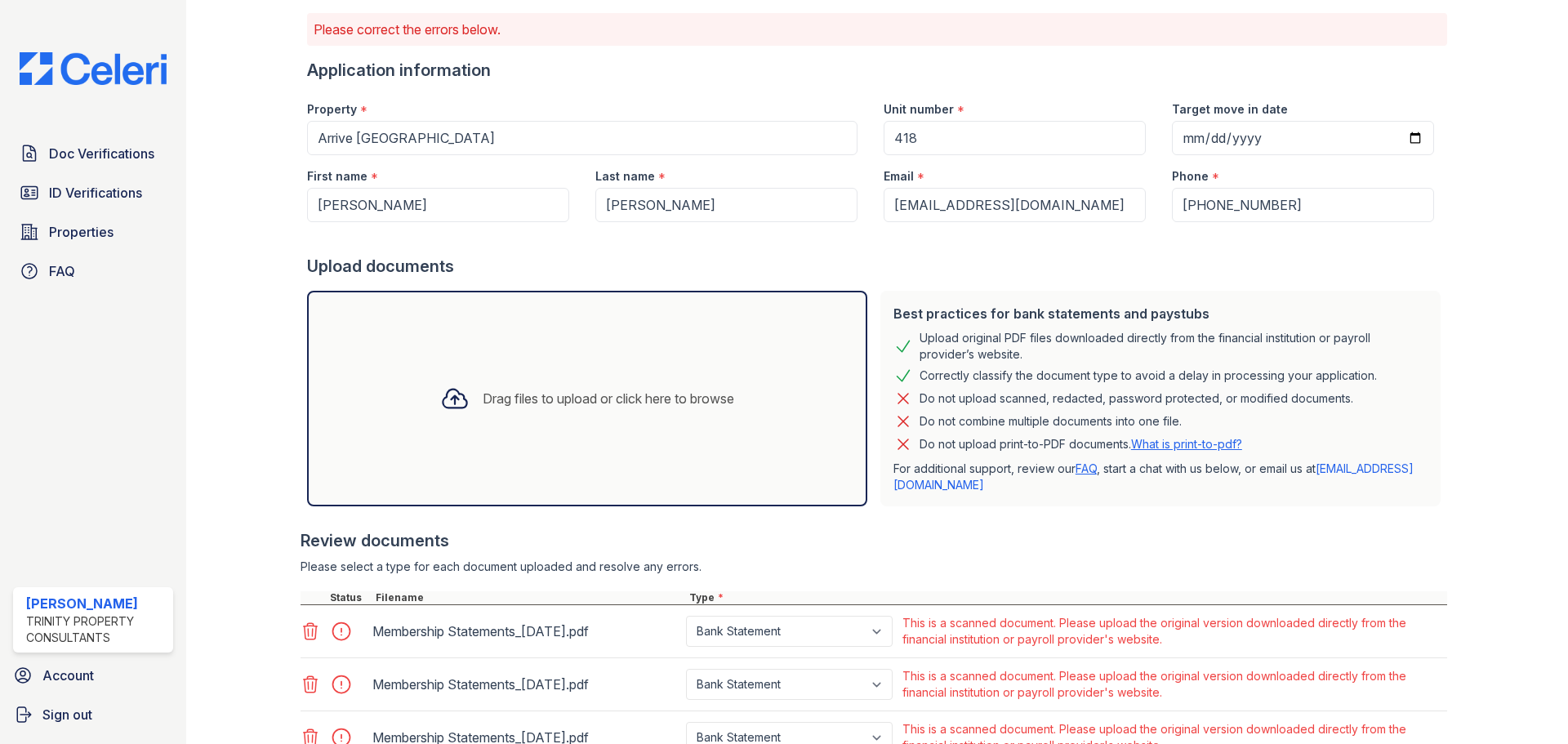
scroll to position [0, 0]
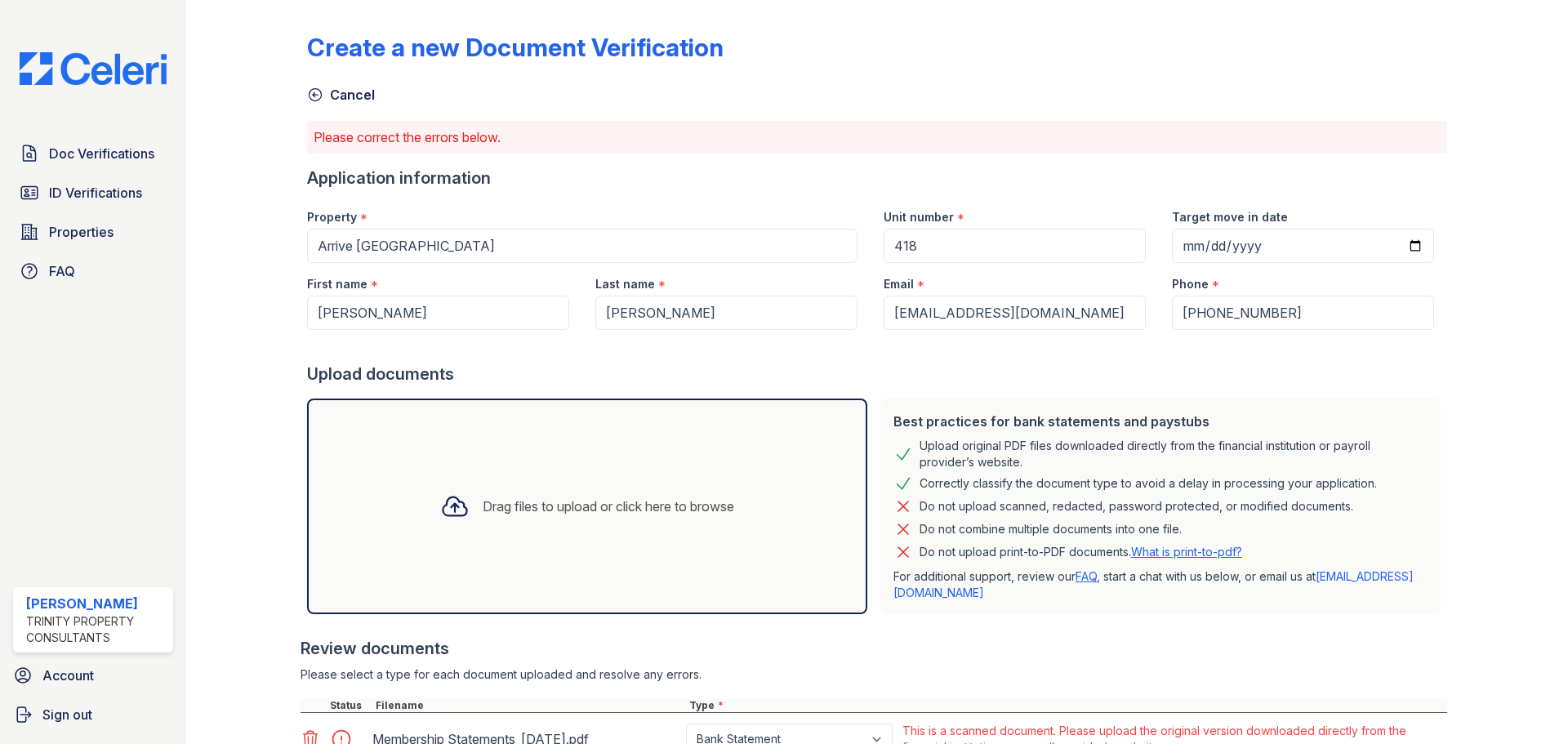
click at [859, 73] on div "Create a new Document Verification" at bounding box center [877, 53] width 1140 height 42
click at [115, 157] on span "Doc Verifications" at bounding box center [101, 154] width 106 height 20
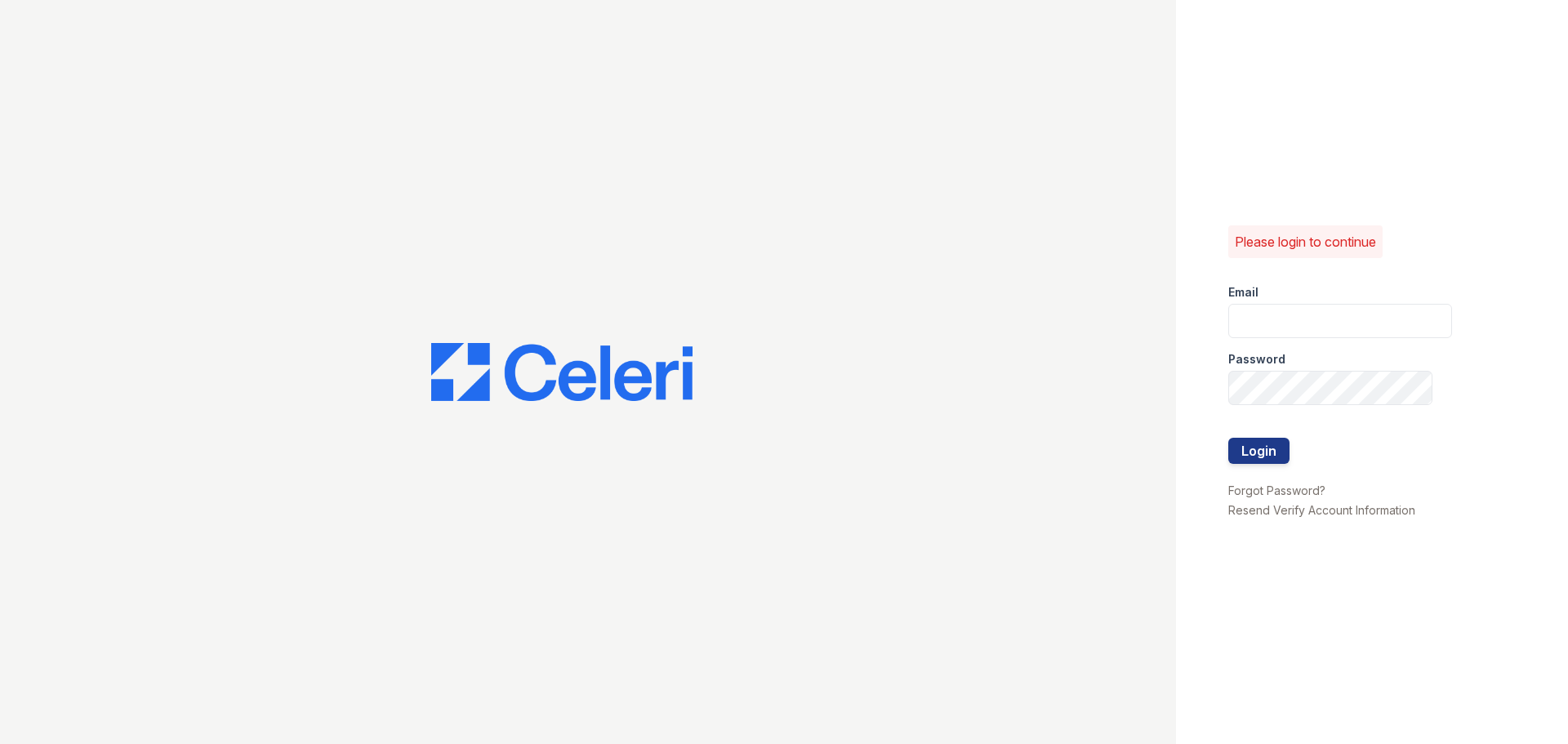
type input "mgarber@trinity-pm.com"
click at [1270, 453] on button "Login" at bounding box center [1259, 450] width 62 height 26
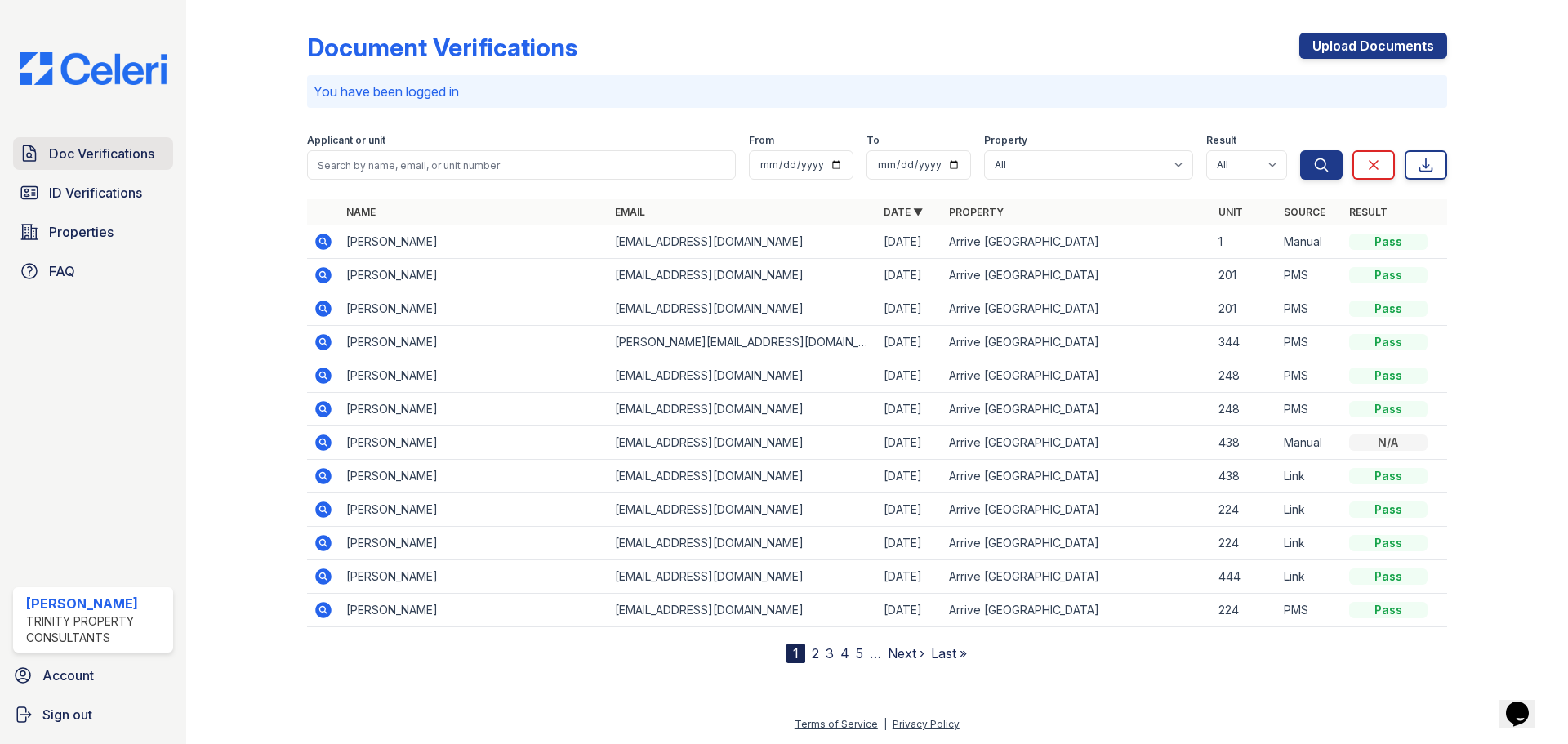
click at [89, 145] on span "Doc Verifications" at bounding box center [101, 154] width 106 height 20
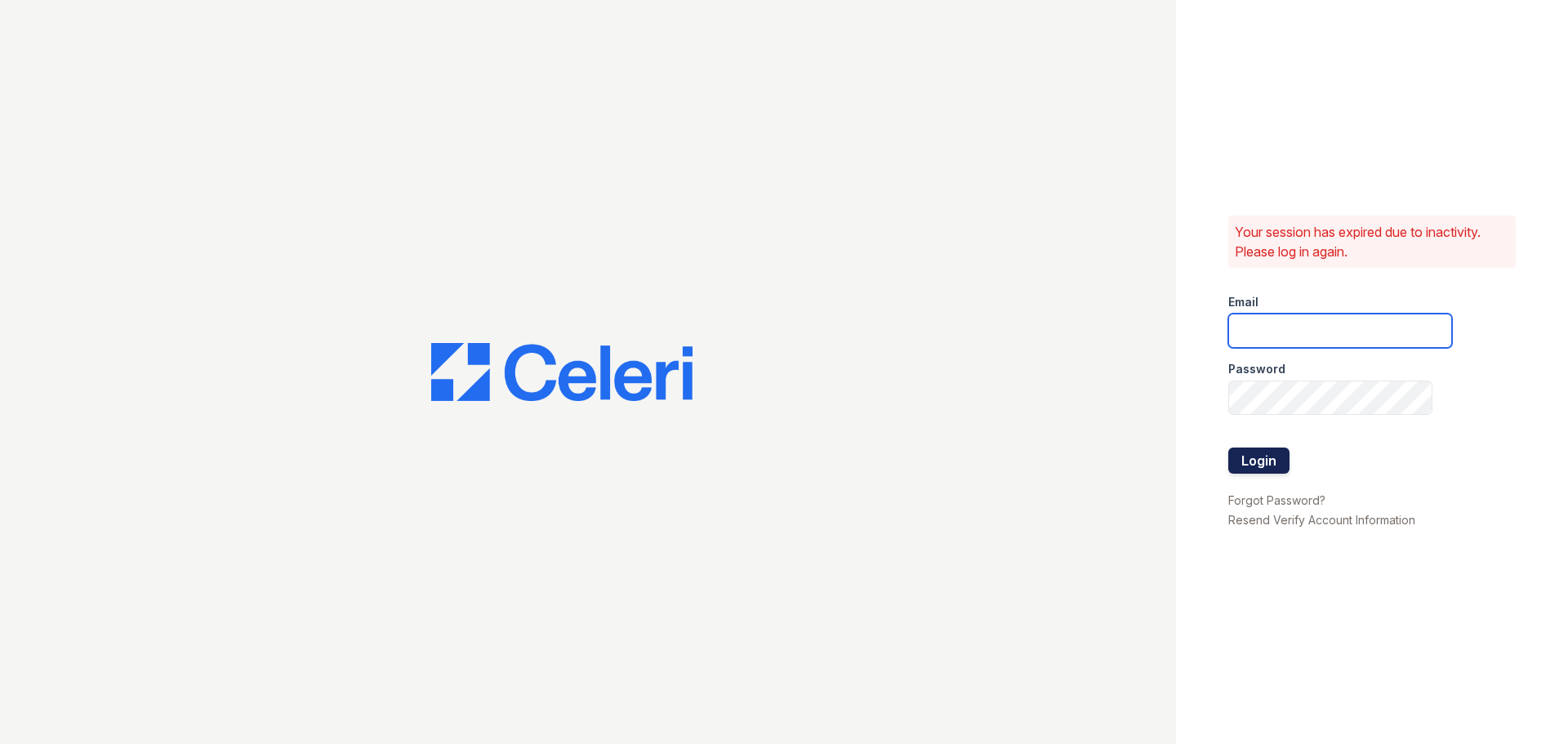
type input "[EMAIL_ADDRESS][DOMAIN_NAME]"
click at [1249, 454] on button "Login" at bounding box center [1259, 460] width 62 height 26
